Goal: Transaction & Acquisition: Purchase product/service

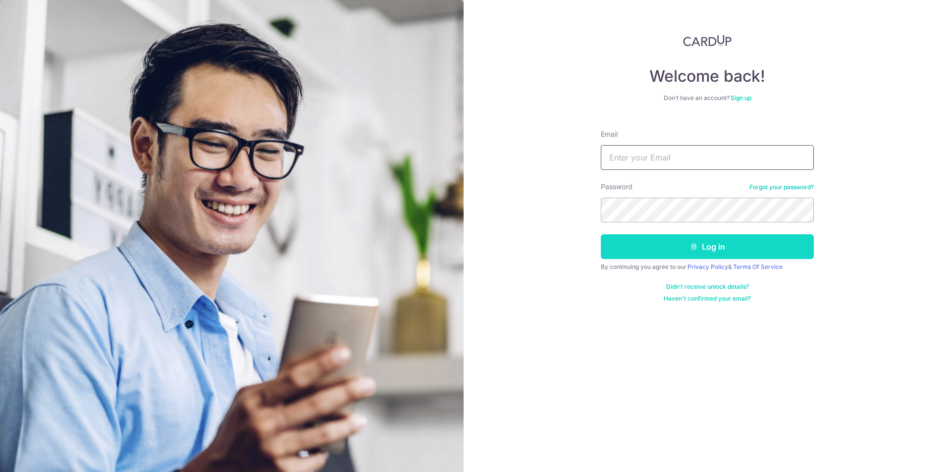
type input "hlsiow@yahoo.com"
click at [698, 246] on button "Log in" at bounding box center [707, 246] width 213 height 25
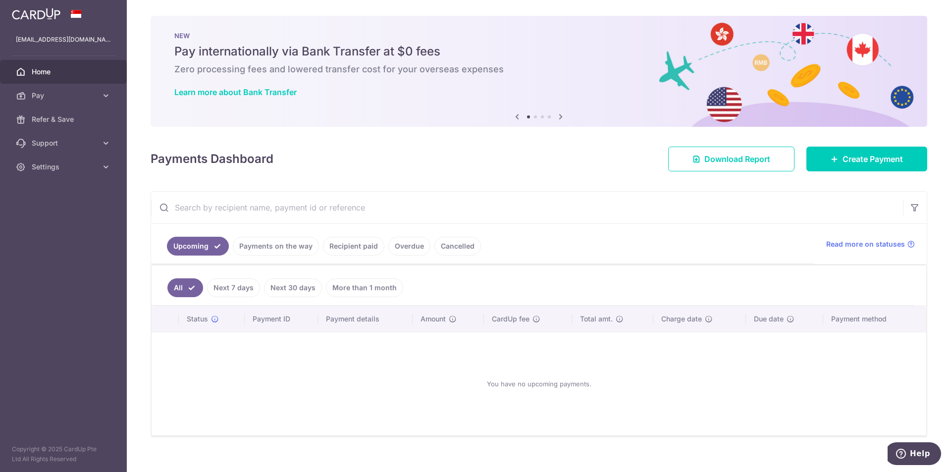
click at [444, 247] on link "Cancelled" at bounding box center [457, 246] width 47 height 19
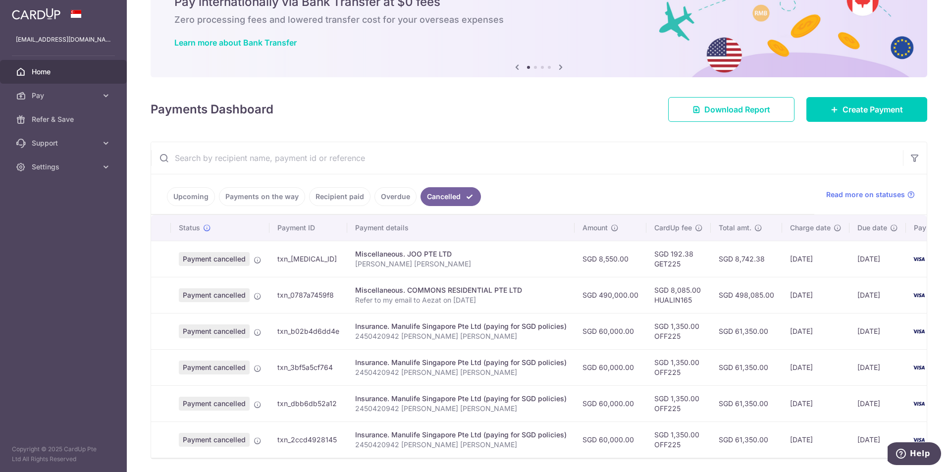
scroll to position [88, 0]
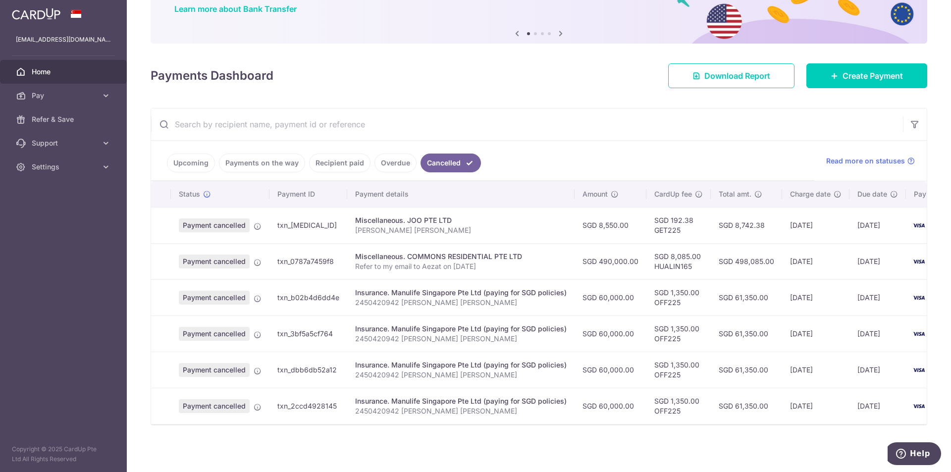
click at [196, 404] on span "Payment cancelled" at bounding box center [214, 406] width 71 height 14
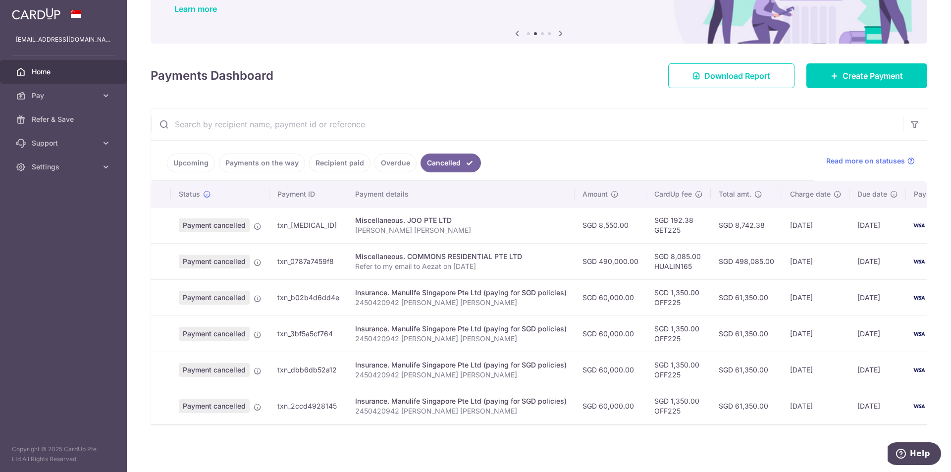
click at [170, 405] on td at bounding box center [161, 406] width 20 height 36
click at [291, 403] on td "txn_2ccd4928145" at bounding box center [308, 406] width 78 height 36
click at [257, 404] on icon at bounding box center [258, 407] width 8 height 8
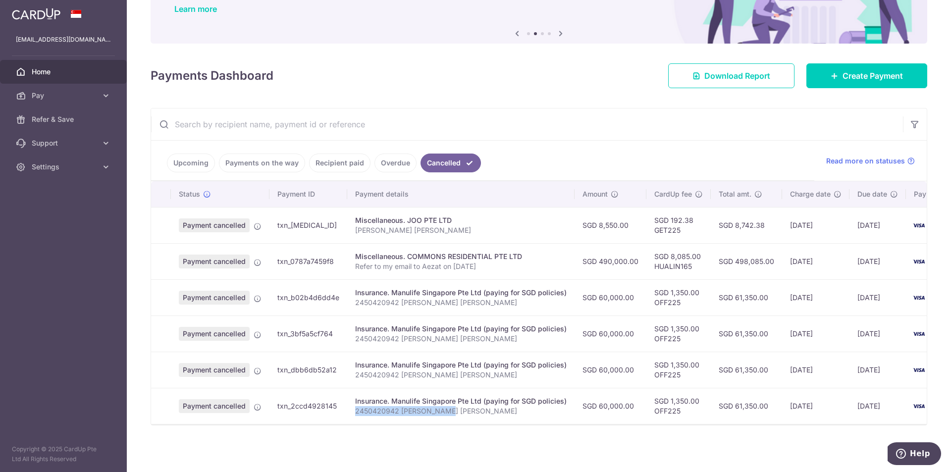
drag, startPoint x: 452, startPoint y: 405, endPoint x: 352, endPoint y: 412, distance: 99.8
click at [352, 412] on td "Insurance. Manulife Singapore Pte Ltd (paying for SGD policies) 2450420942 SIOW…" at bounding box center [460, 406] width 227 height 36
drag, startPoint x: 353, startPoint y: 406, endPoint x: 448, endPoint y: 410, distance: 95.1
click at [448, 410] on td "Insurance. Manulife Singapore Pte Ltd (paying for SGD policies) 2450420942 SIOW…" at bounding box center [460, 406] width 227 height 36
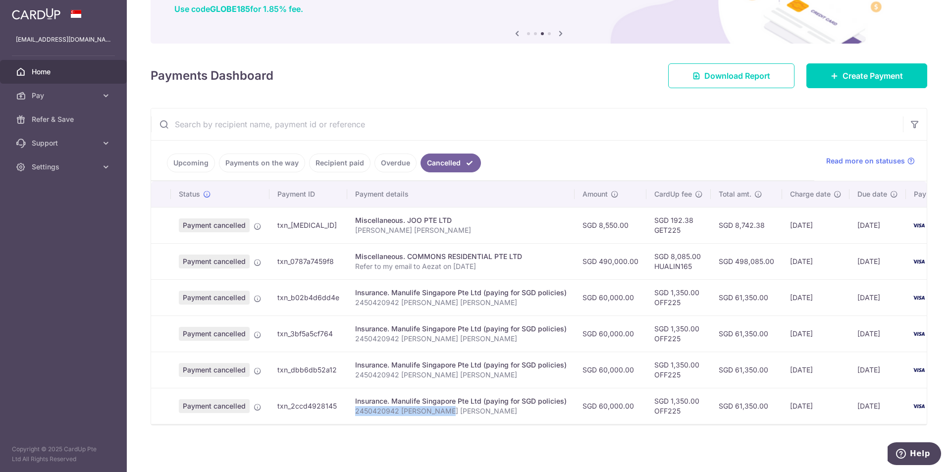
copy p "2450420942 SIOW HUA LIN"
drag, startPoint x: 441, startPoint y: 407, endPoint x: 474, endPoint y: 303, distance: 109.1
click at [474, 303] on td "Insurance. Manulife Singapore Pte Ltd (paying for SGD policies) 2450420942 SIOW…" at bounding box center [460, 297] width 227 height 36
click at [832, 73] on icon at bounding box center [834, 76] width 8 height 8
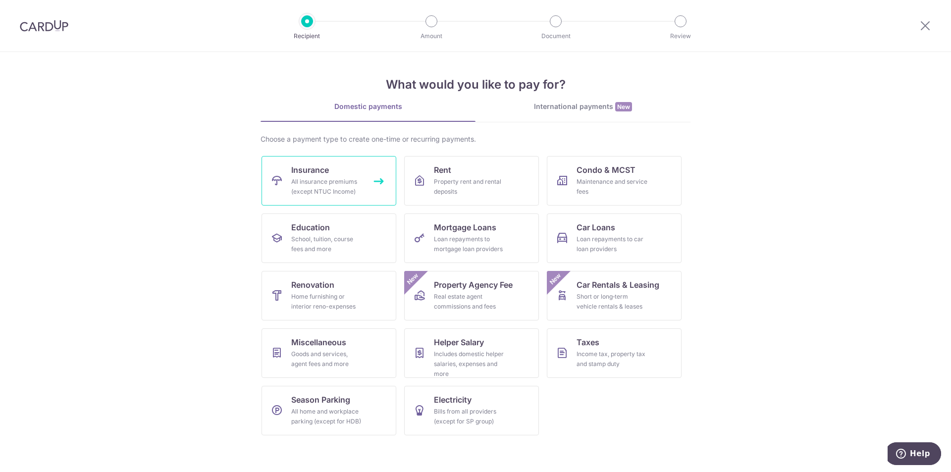
click at [313, 189] on div "All insurance premiums (except NTUC Income)" at bounding box center [326, 187] width 71 height 20
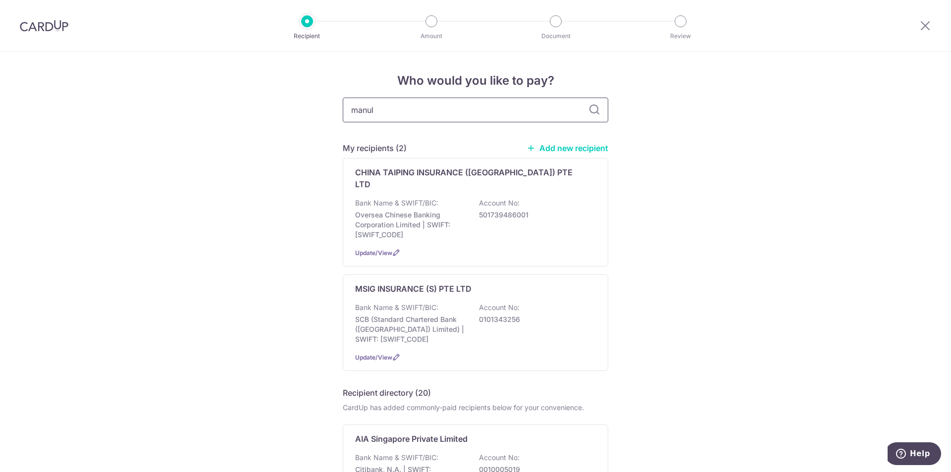
type input "manuli"
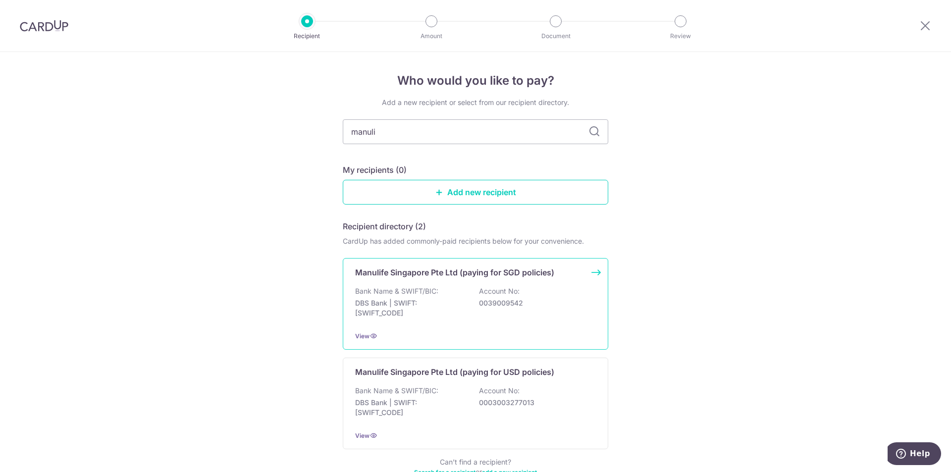
click at [473, 298] on div "Bank Name & SWIFT/BIC: DBS Bank | SWIFT: [SWIFT_CODE] Account No: 0039009542" at bounding box center [475, 304] width 241 height 37
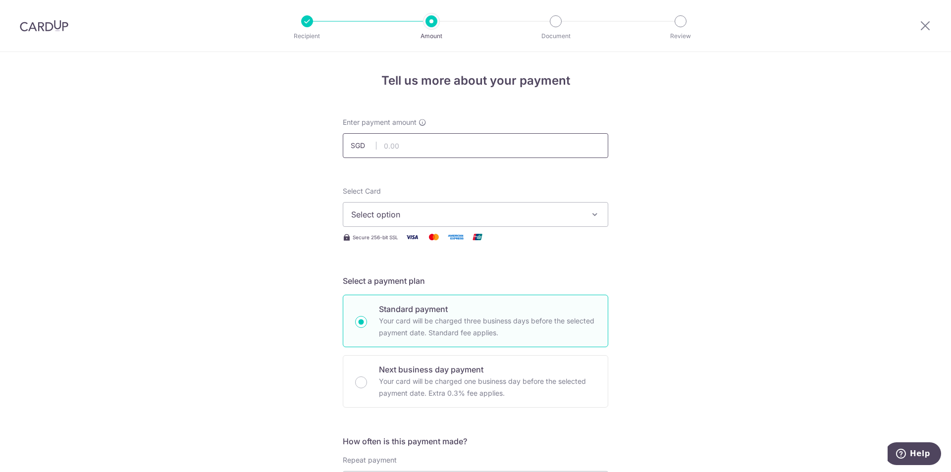
click at [413, 150] on input "text" at bounding box center [475, 145] width 265 height 25
type input "60,000.00"
click at [412, 210] on span "Select option" at bounding box center [466, 214] width 231 height 12
click at [595, 216] on icon "button" at bounding box center [595, 214] width 10 height 10
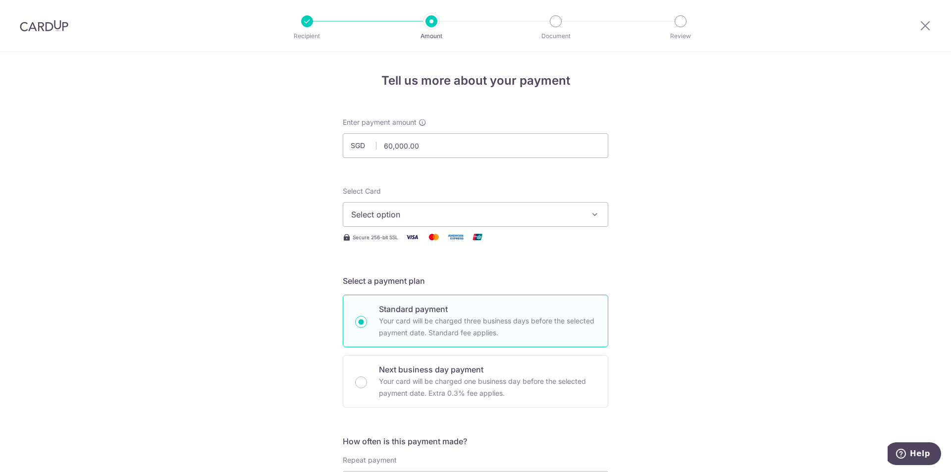
click at [595, 216] on icon "button" at bounding box center [595, 214] width 10 height 10
click at [592, 214] on icon "button" at bounding box center [595, 214] width 10 height 10
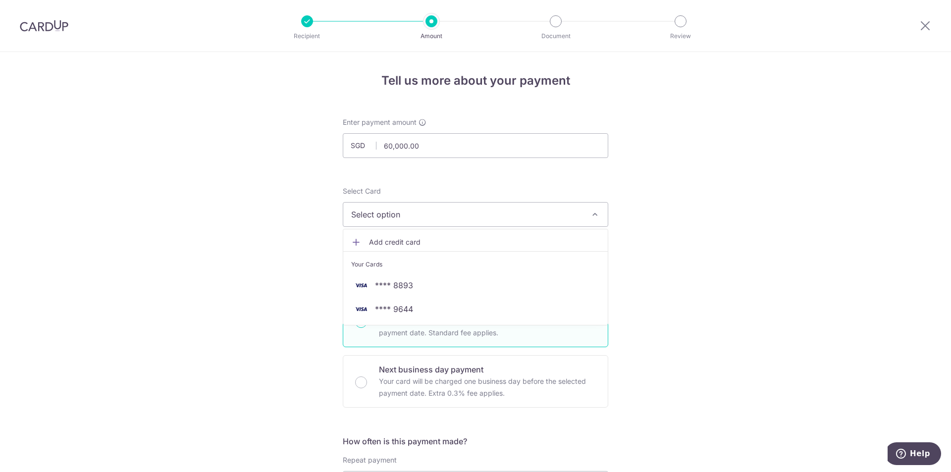
click at [592, 214] on icon "button" at bounding box center [595, 214] width 10 height 10
click at [550, 281] on span "**** 8893" at bounding box center [475, 285] width 249 height 12
click at [550, 281] on h5 "Select a payment plan" at bounding box center [475, 281] width 265 height 12
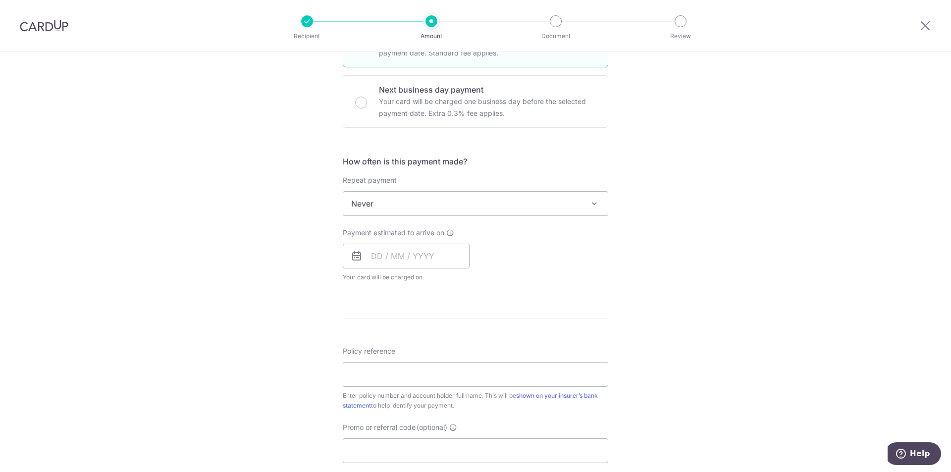
scroll to position [297, 0]
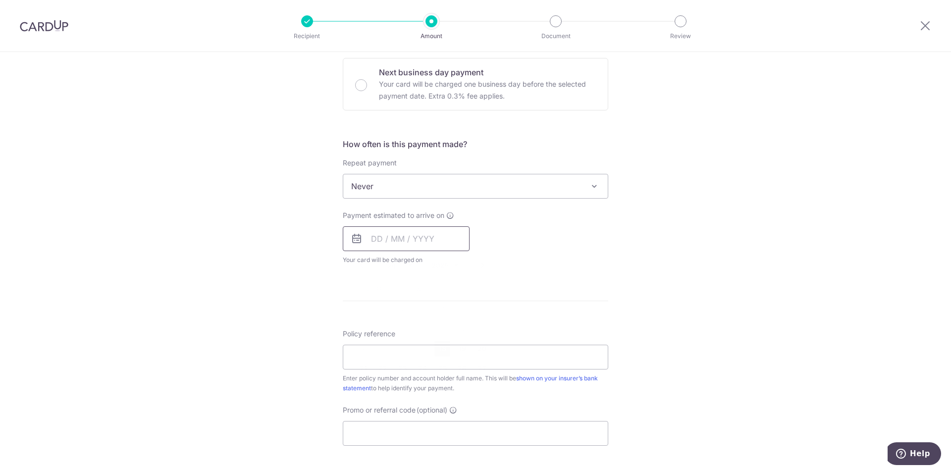
click at [416, 237] on input "text" at bounding box center [406, 238] width 127 height 25
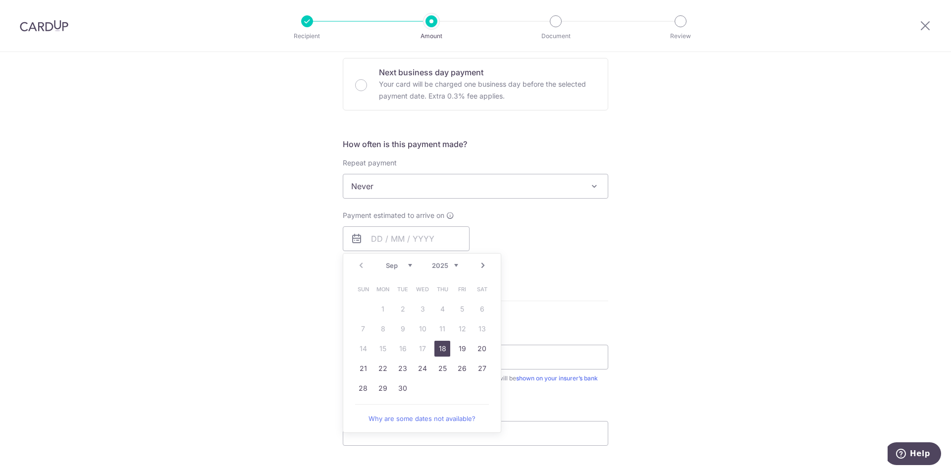
click at [438, 348] on link "18" at bounding box center [442, 349] width 16 height 16
type input "[DATE]"
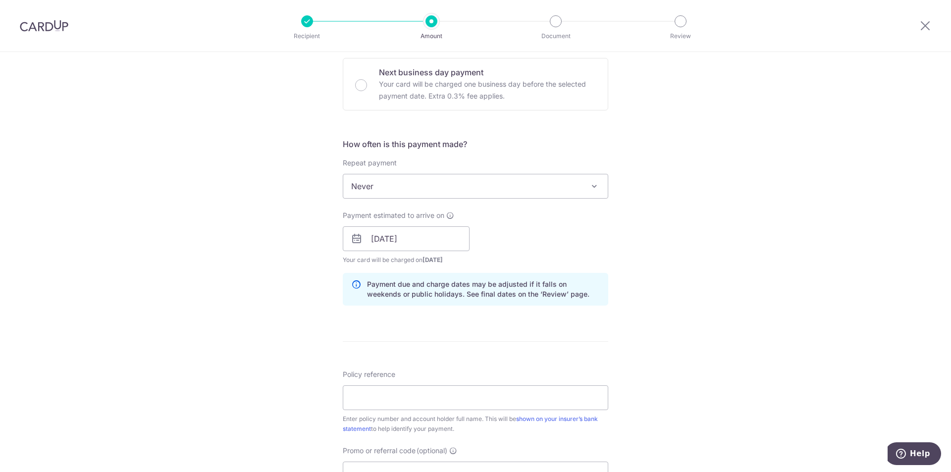
scroll to position [396, 0]
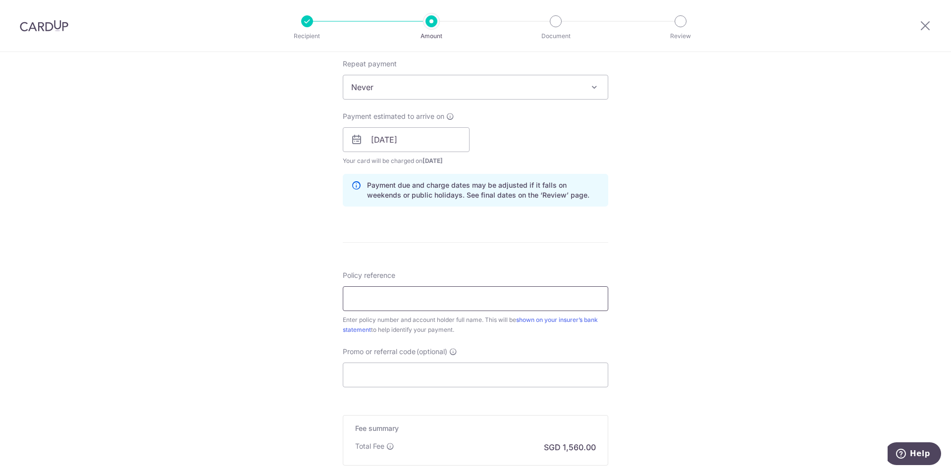
click at [422, 306] on input "Policy reference" at bounding box center [475, 298] width 265 height 25
type input "2450420942 SIOW HUA LIN"
click at [637, 346] on div "Tell us more about your payment Enter payment amount SGD 60,000.00 60000.00 Sel…" at bounding box center [475, 124] width 951 height 936
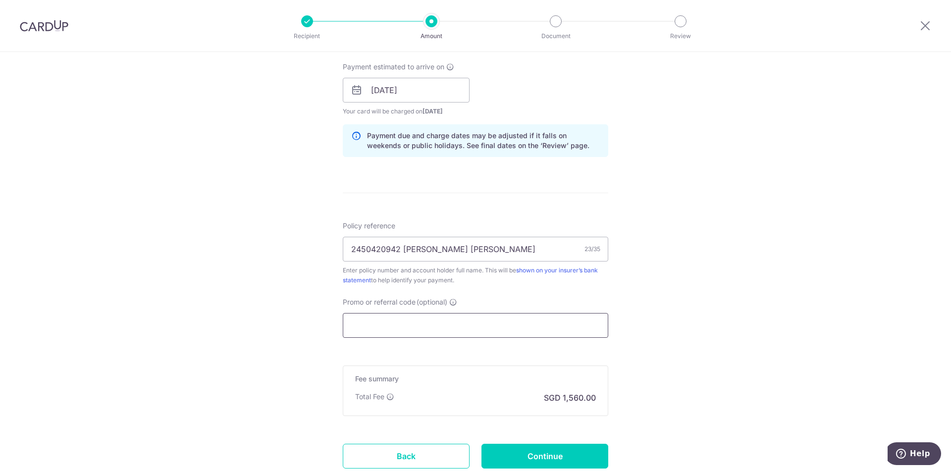
click at [502, 326] on input "Promo or referral code (optional)" at bounding box center [475, 325] width 265 height 25
type input "o"
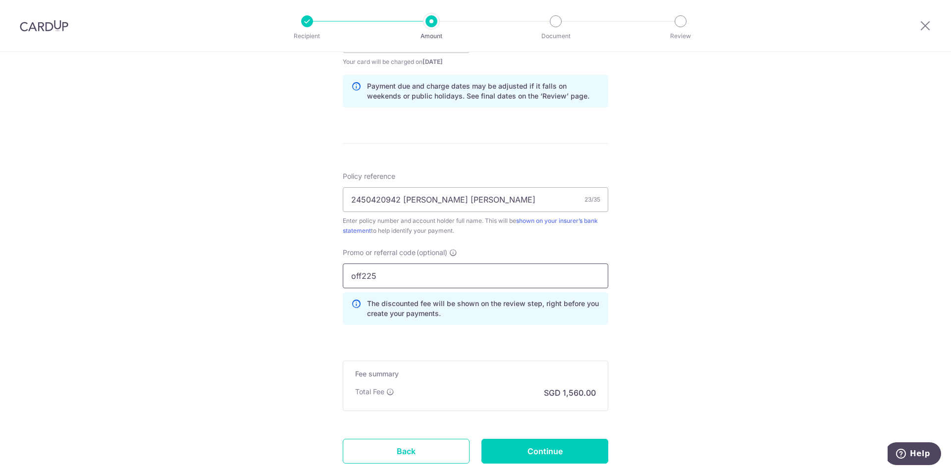
scroll to position [545, 0]
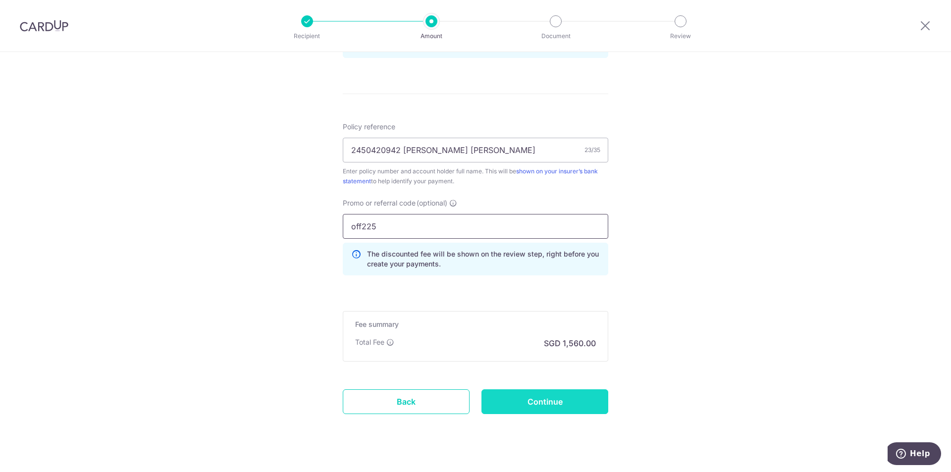
type input "off225"
click at [520, 405] on input "Continue" at bounding box center [544, 401] width 127 height 25
type input "Create Schedule"
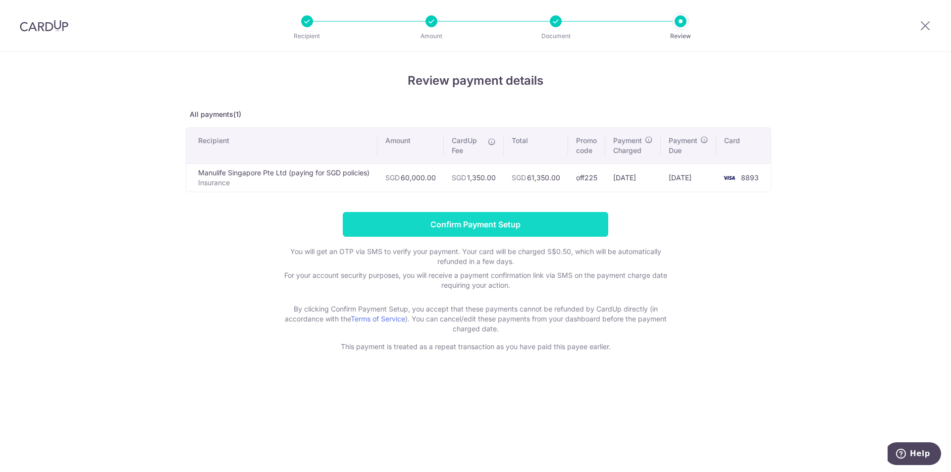
click at [426, 226] on input "Confirm Payment Setup" at bounding box center [475, 224] width 265 height 25
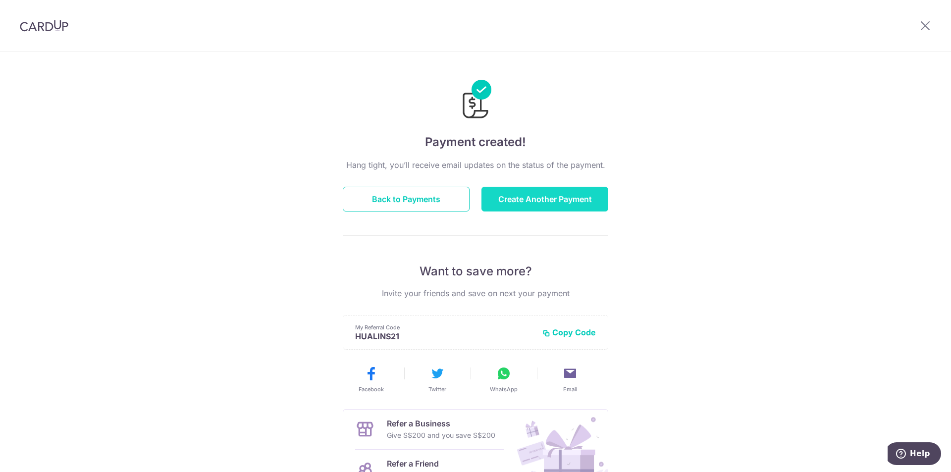
click at [513, 199] on button "Create Another Payment" at bounding box center [544, 199] width 127 height 25
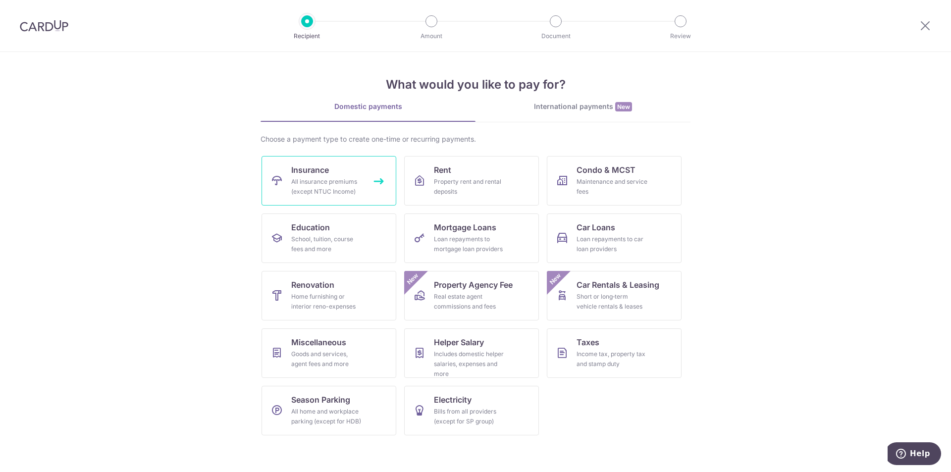
drag, startPoint x: 0, startPoint y: 0, endPoint x: 320, endPoint y: 187, distance: 370.6
click at [320, 187] on div "All insurance premiums (except NTUC Income)" at bounding box center [326, 187] width 71 height 20
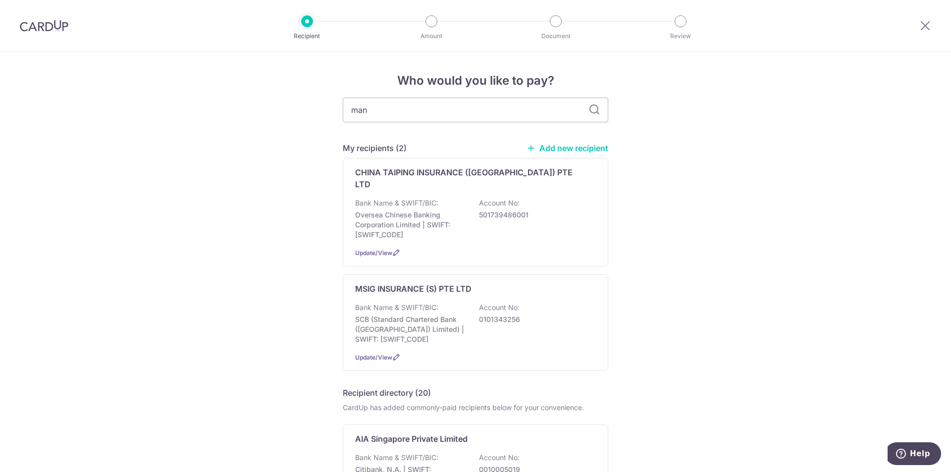
type input "manu"
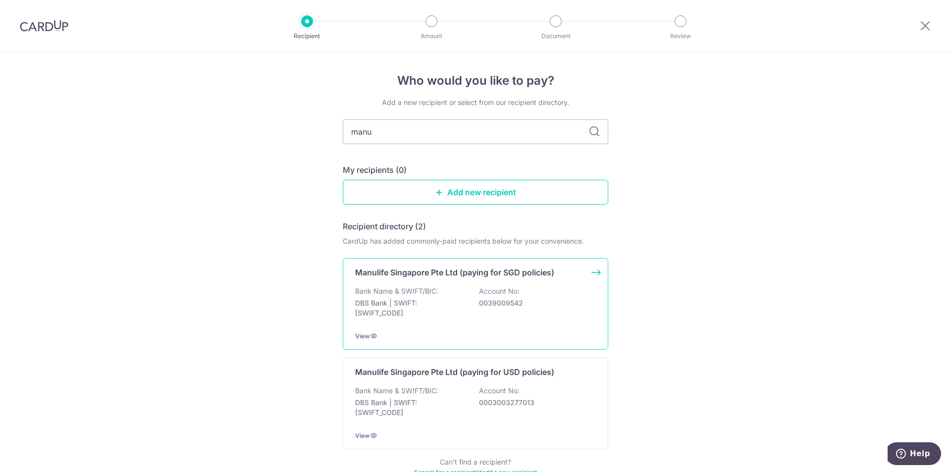
click at [433, 297] on div "Bank Name & SWIFT/BIC: DBS Bank | SWIFT: DBSSSGSGXXX Account No: 0039009542" at bounding box center [475, 304] width 241 height 37
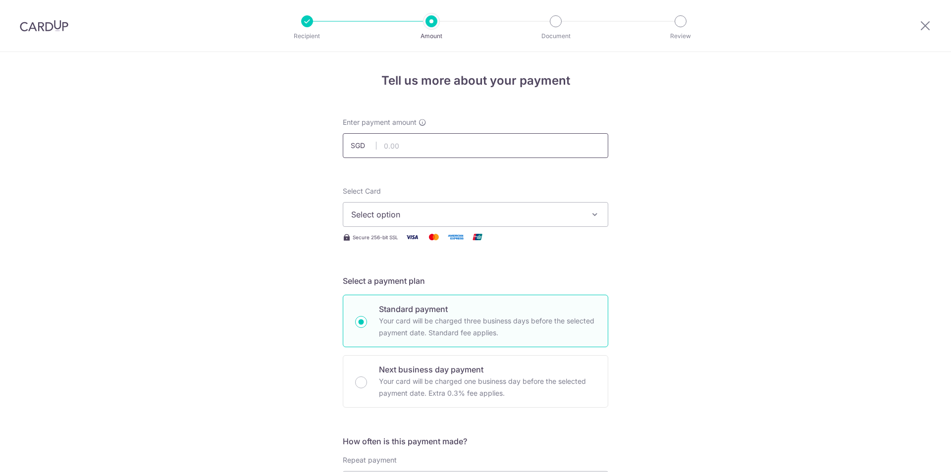
drag, startPoint x: 0, startPoint y: 0, endPoint x: 405, endPoint y: 154, distance: 433.3
click at [405, 154] on input "text" at bounding box center [475, 145] width 265 height 25
type input "60,000.00"
click at [404, 219] on span "Select option" at bounding box center [466, 214] width 231 height 12
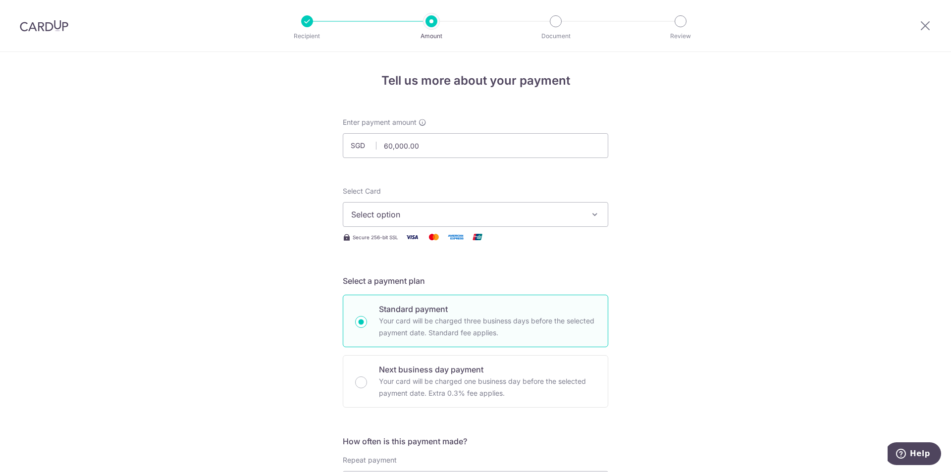
click at [404, 219] on span "Select option" at bounding box center [466, 214] width 231 height 12
click at [595, 217] on icon "button" at bounding box center [595, 214] width 10 height 10
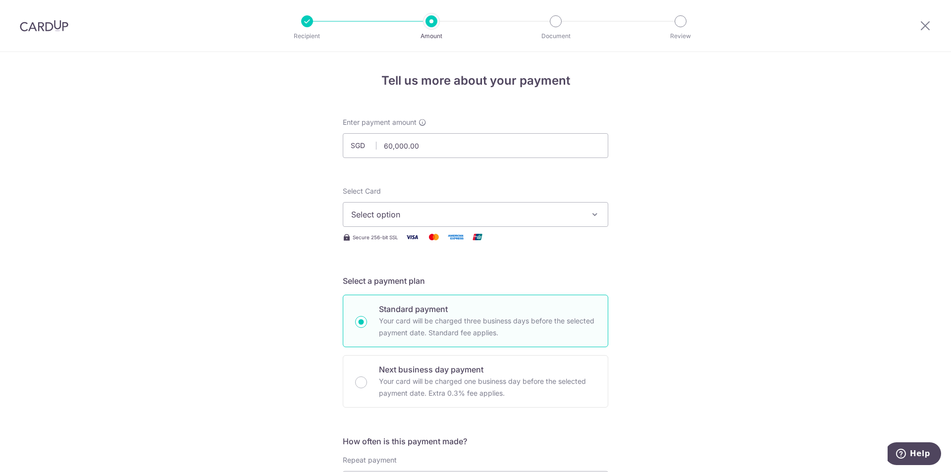
click at [593, 215] on icon "button" at bounding box center [595, 214] width 10 height 10
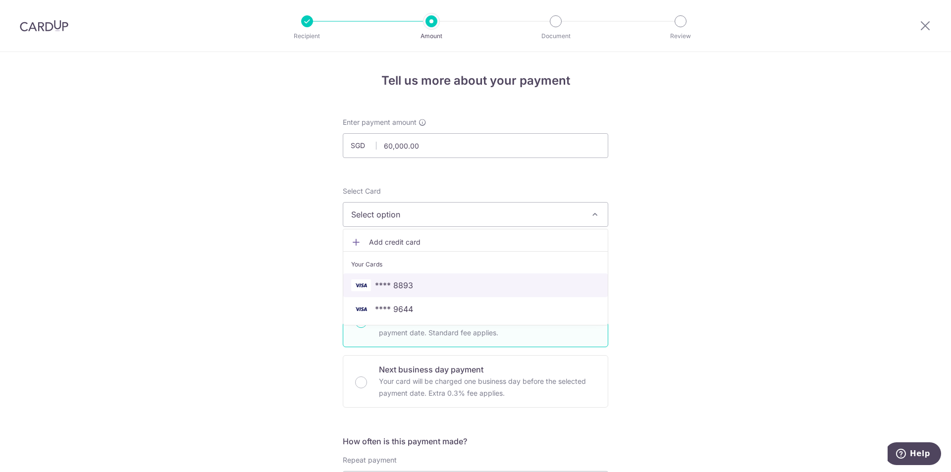
click at [545, 286] on span "**** 8893" at bounding box center [475, 285] width 249 height 12
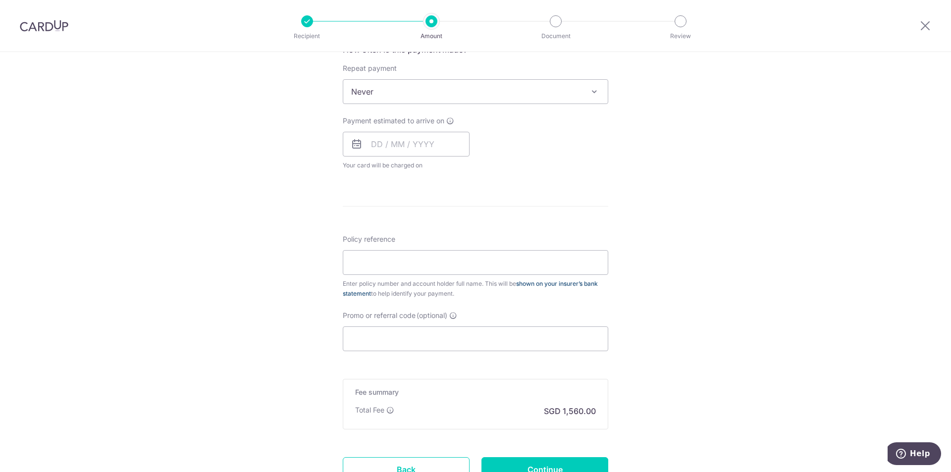
scroll to position [396, 0]
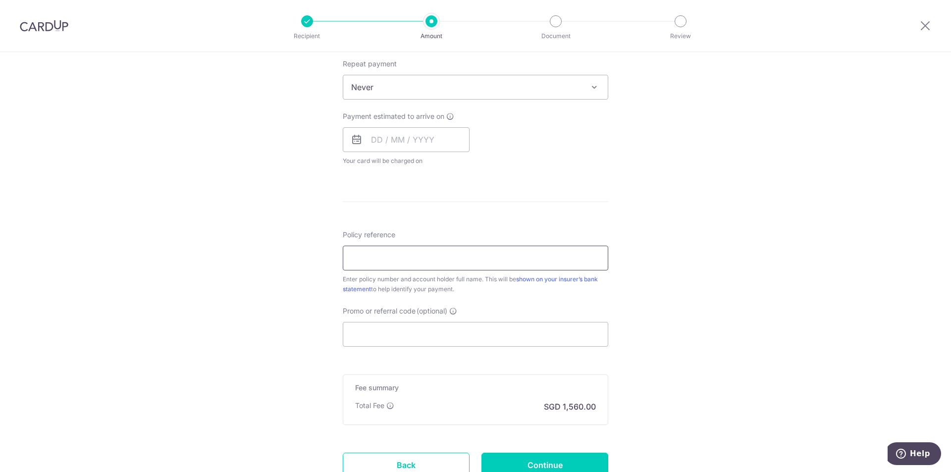
click at [441, 257] on input "Policy reference" at bounding box center [475, 258] width 265 height 25
type input "2450420942 [PERSON_NAME] [PERSON_NAME]"
click at [417, 337] on input "Promo or referral code (optional)" at bounding box center [475, 334] width 265 height 25
paste input "OFF225"
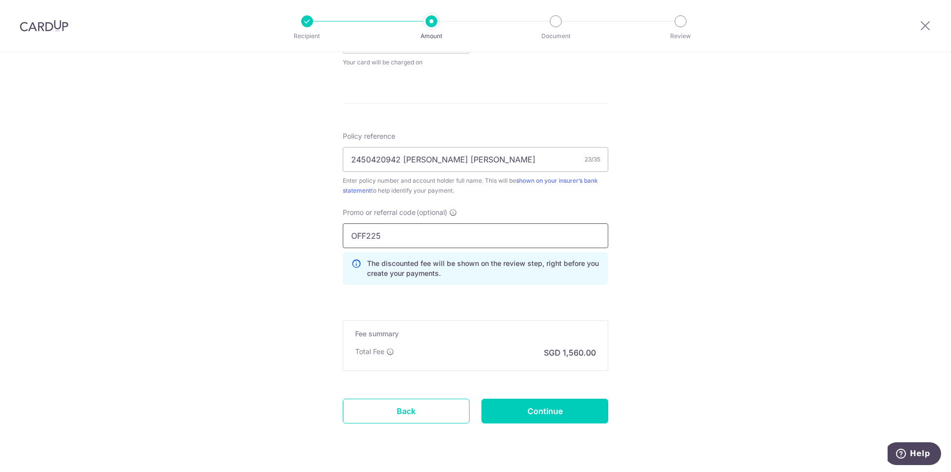
scroll to position [495, 0]
type input "OFF225"
click at [540, 412] on input "Continue" at bounding box center [544, 410] width 127 height 25
type input "Create Schedule"
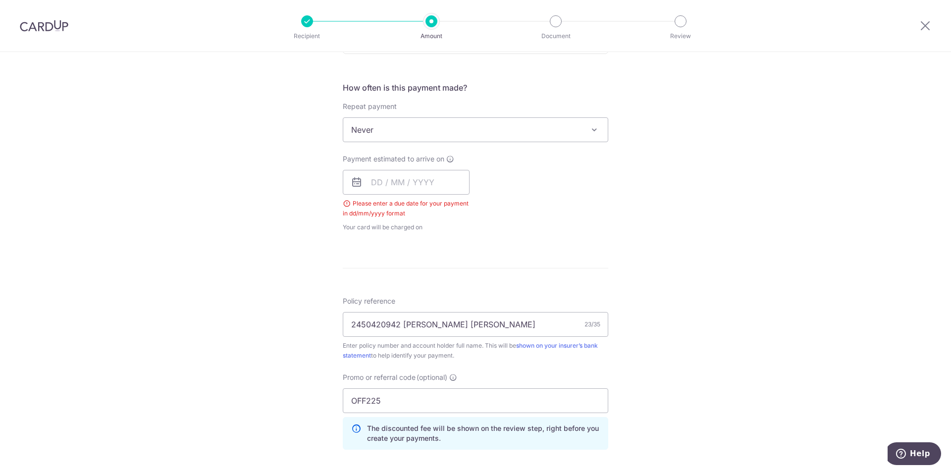
scroll to position [352, 0]
click at [374, 182] on input "text" at bounding box center [406, 184] width 127 height 25
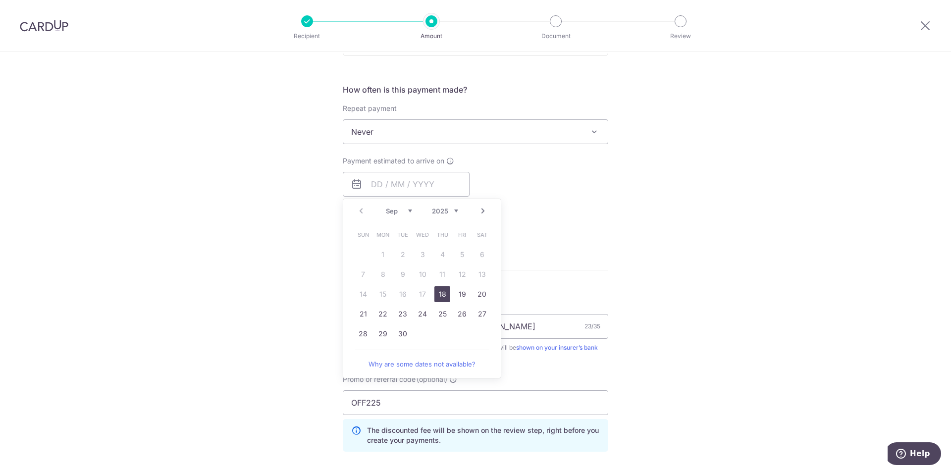
click at [439, 295] on link "18" at bounding box center [442, 294] width 16 height 16
type input "[DATE]"
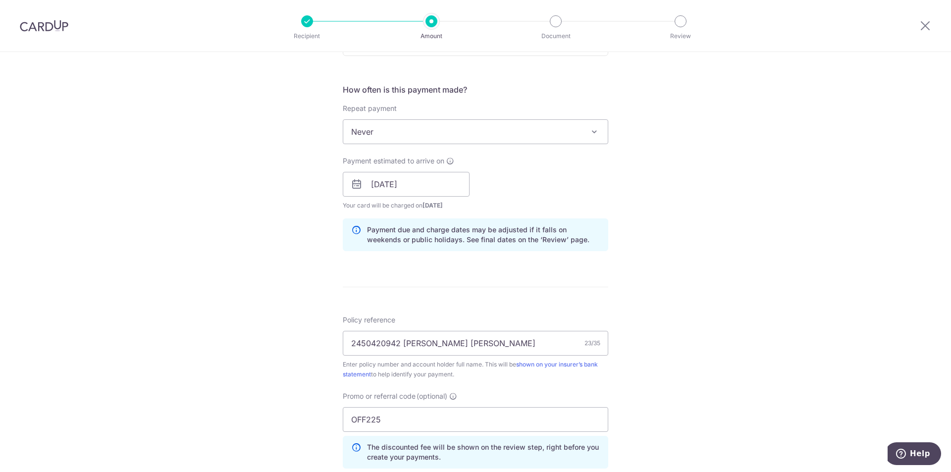
click at [654, 284] on div "Tell us more about your payment Enter payment amount SGD 60,000.00 60000.00 Sel…" at bounding box center [475, 190] width 951 height 981
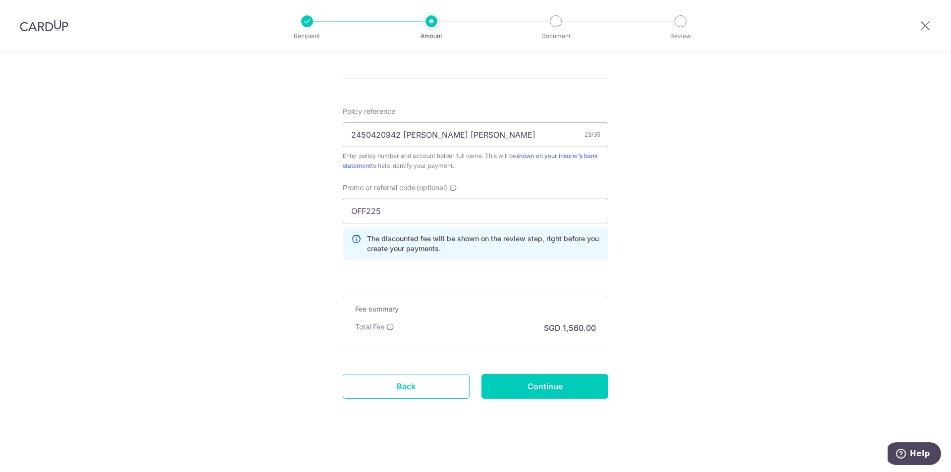
scroll to position [561, 0]
click at [533, 390] on input "Continue" at bounding box center [544, 385] width 127 height 25
type input "Create Schedule"
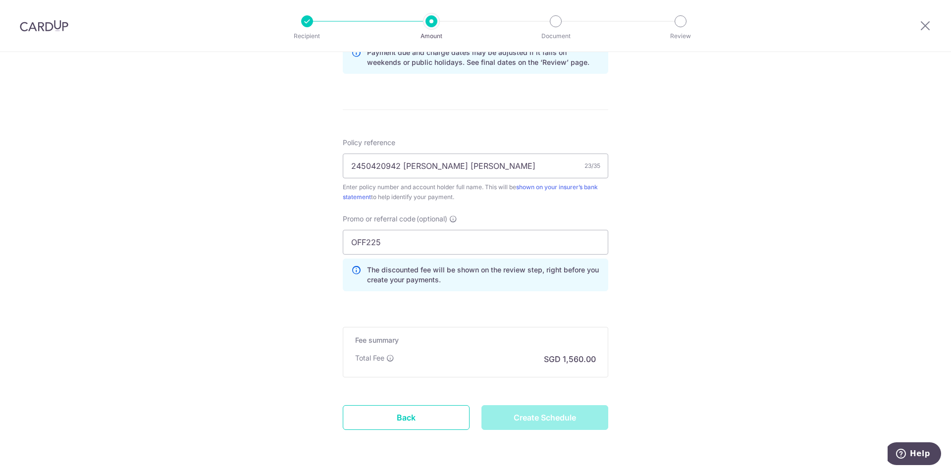
scroll to position [511, 0]
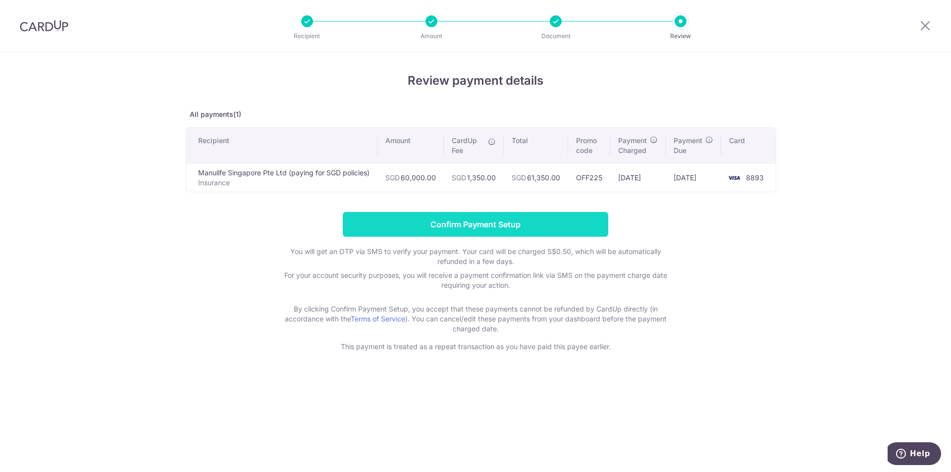
click at [446, 226] on input "Confirm Payment Setup" at bounding box center [475, 224] width 265 height 25
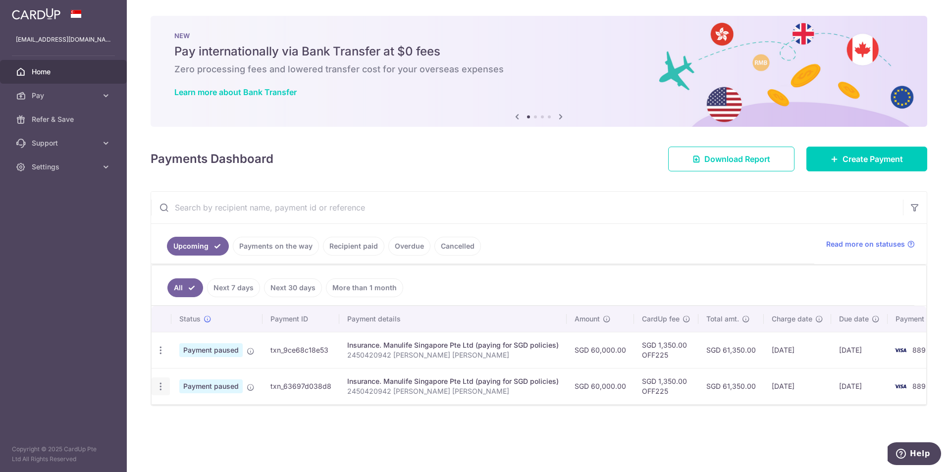
click at [160, 386] on icon "button" at bounding box center [160, 386] width 10 height 10
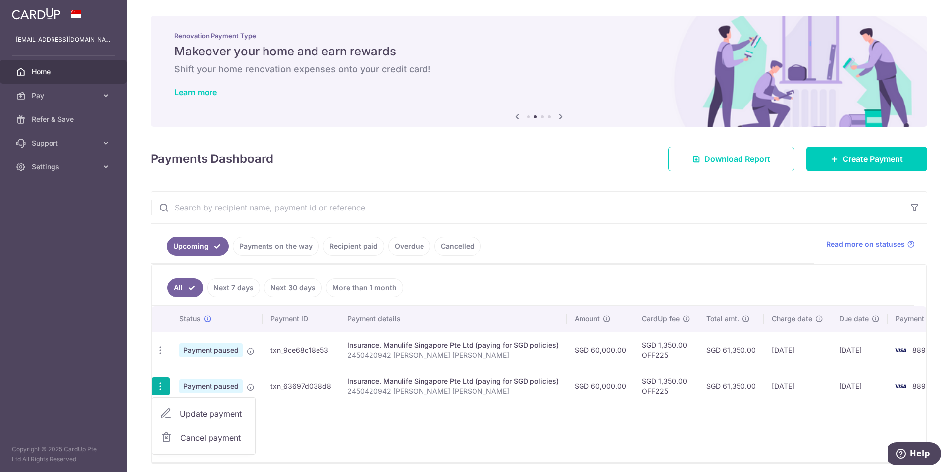
click at [202, 387] on span "Payment paused" at bounding box center [210, 386] width 63 height 14
click at [403, 392] on p "2450420942 [PERSON_NAME] [PERSON_NAME]" at bounding box center [452, 391] width 211 height 10
click at [400, 353] on p "2450420942 [PERSON_NAME] [PERSON_NAME]" at bounding box center [452, 355] width 211 height 10
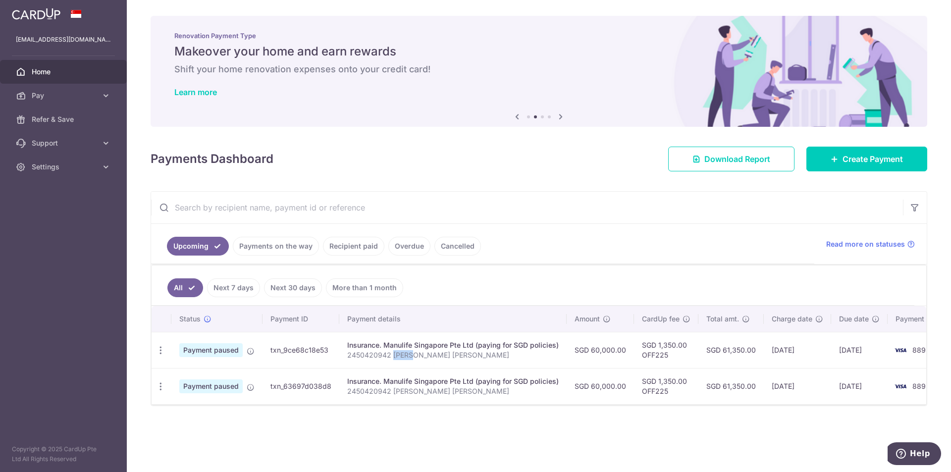
click at [400, 353] on p "2450420942 [PERSON_NAME] [PERSON_NAME]" at bounding box center [452, 355] width 211 height 10
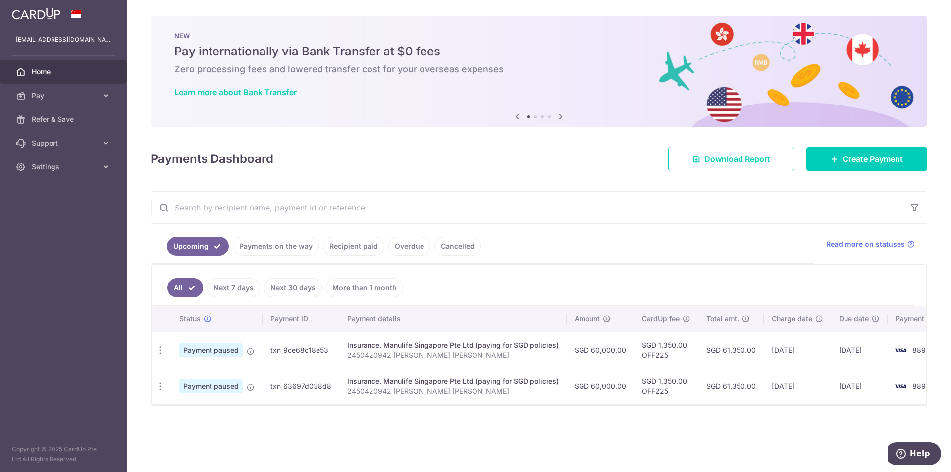
click at [201, 351] on span "Payment paused" at bounding box center [210, 350] width 63 height 14
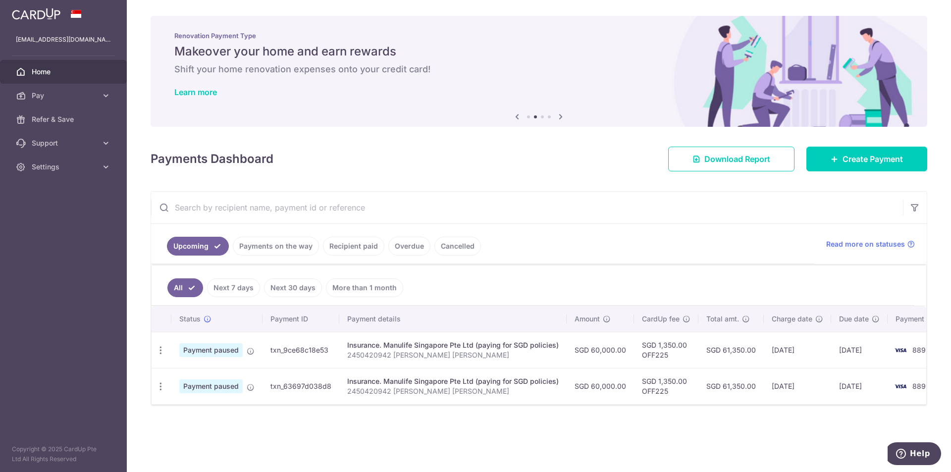
click at [311, 347] on td "txn_9ce68c18e53" at bounding box center [300, 350] width 77 height 36
click at [387, 347] on div "Insurance. Manulife Singapore Pte Ltd (paying for SGD policies)" at bounding box center [452, 345] width 211 height 10
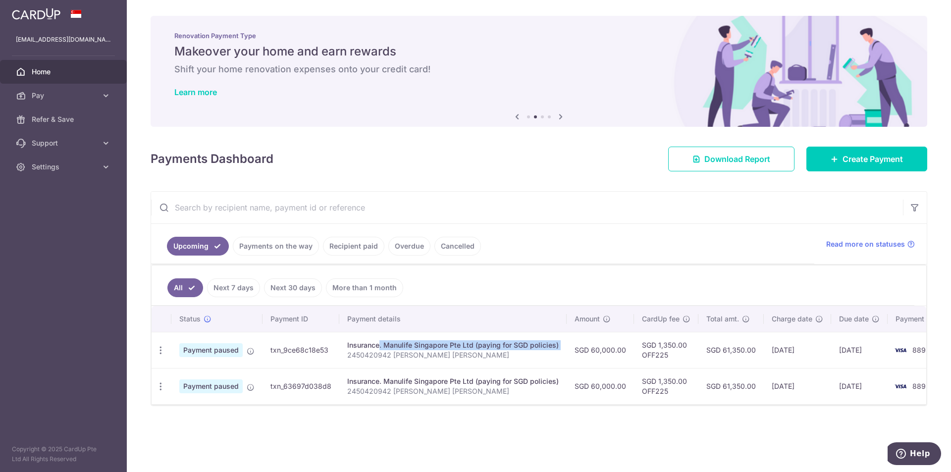
click at [387, 347] on div "Insurance. Manulife Singapore Pte Ltd (paying for SGD policies)" at bounding box center [452, 345] width 211 height 10
click at [381, 381] on div "Insurance. Manulife Singapore Pte Ltd (paying for SGD policies)" at bounding box center [452, 381] width 211 height 10
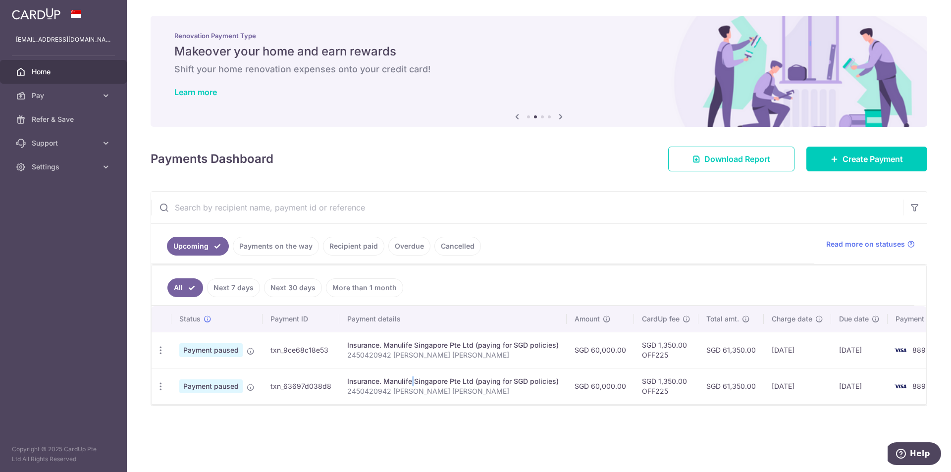
click at [381, 381] on div "Insurance. Manulife Singapore Pte Ltd (paying for SGD policies)" at bounding box center [452, 381] width 211 height 10
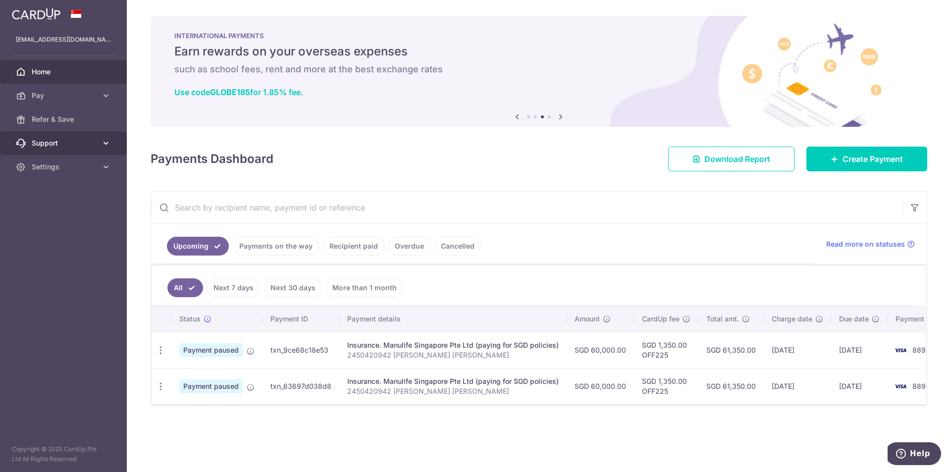
click at [41, 147] on span "Support" at bounding box center [64, 143] width 65 height 10
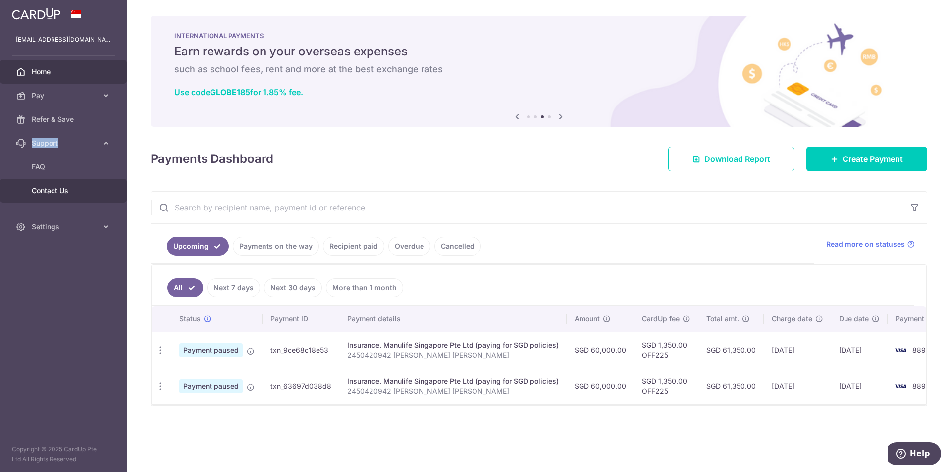
click at [47, 188] on span "Contact Us" at bounding box center [64, 191] width 65 height 10
